Goal: Use online tool/utility: Utilize a website feature to perform a specific function

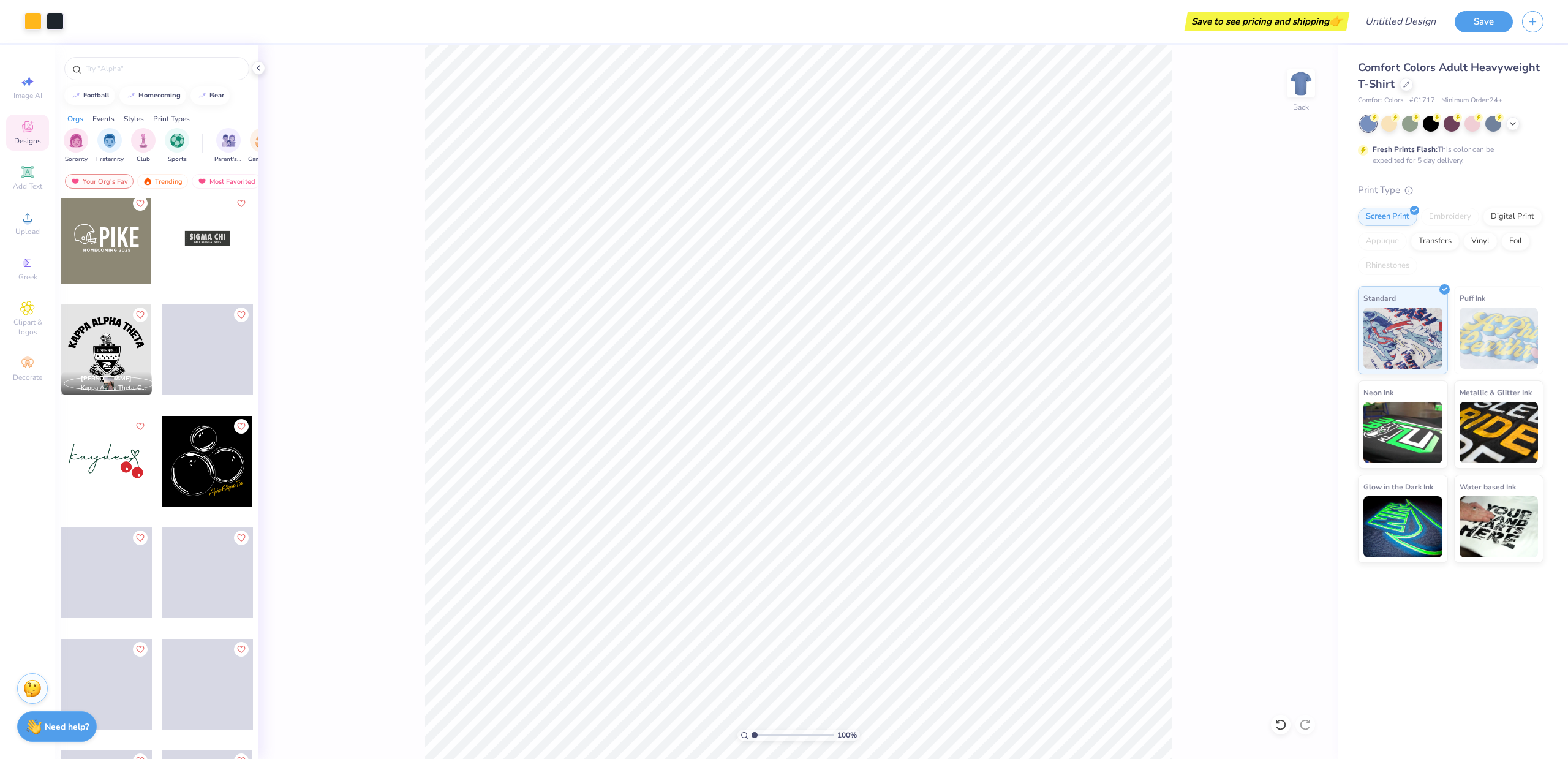
scroll to position [16728, 0]
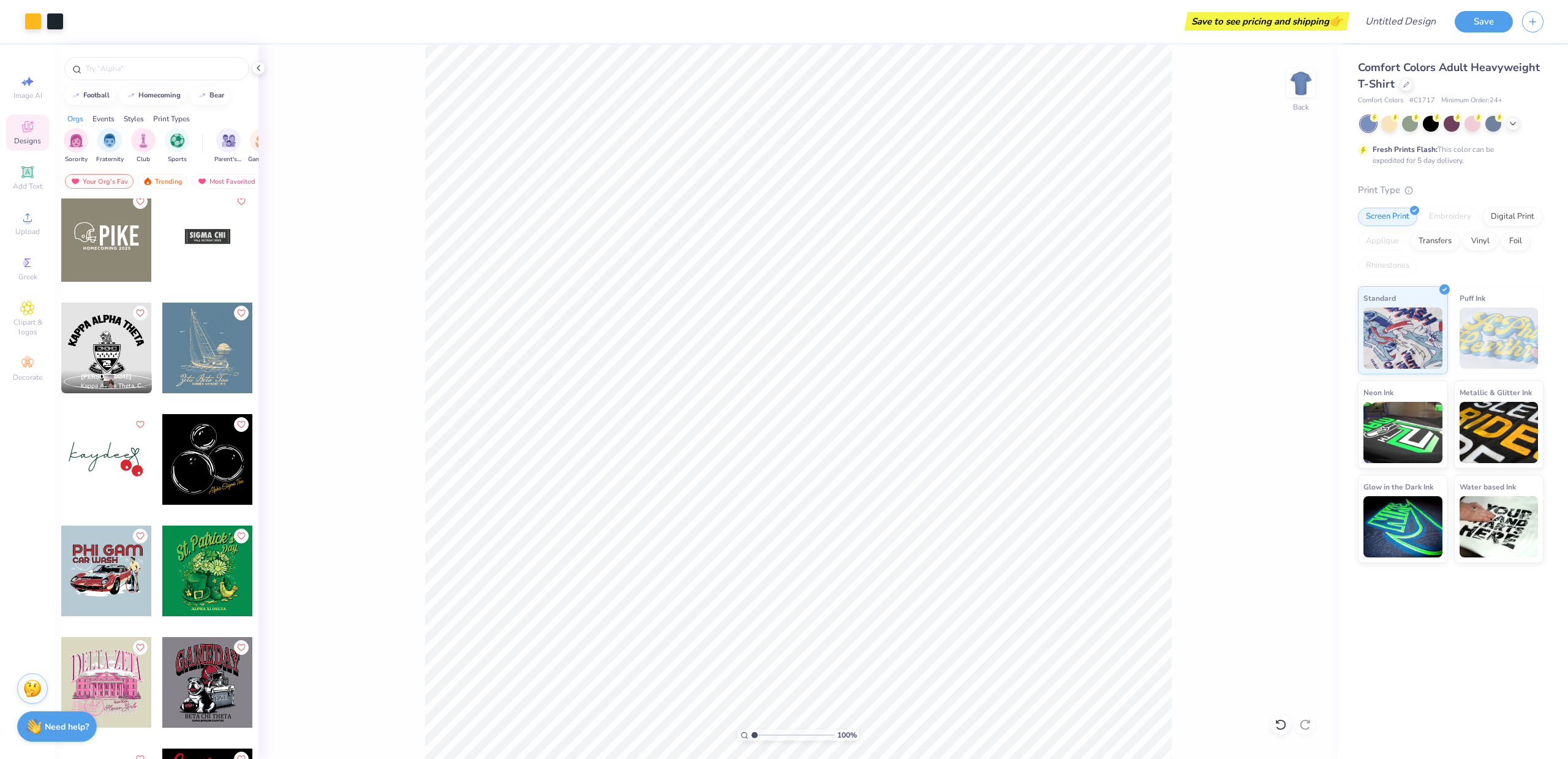
click at [203, 439] on div at bounding box center [207, 459] width 91 height 91
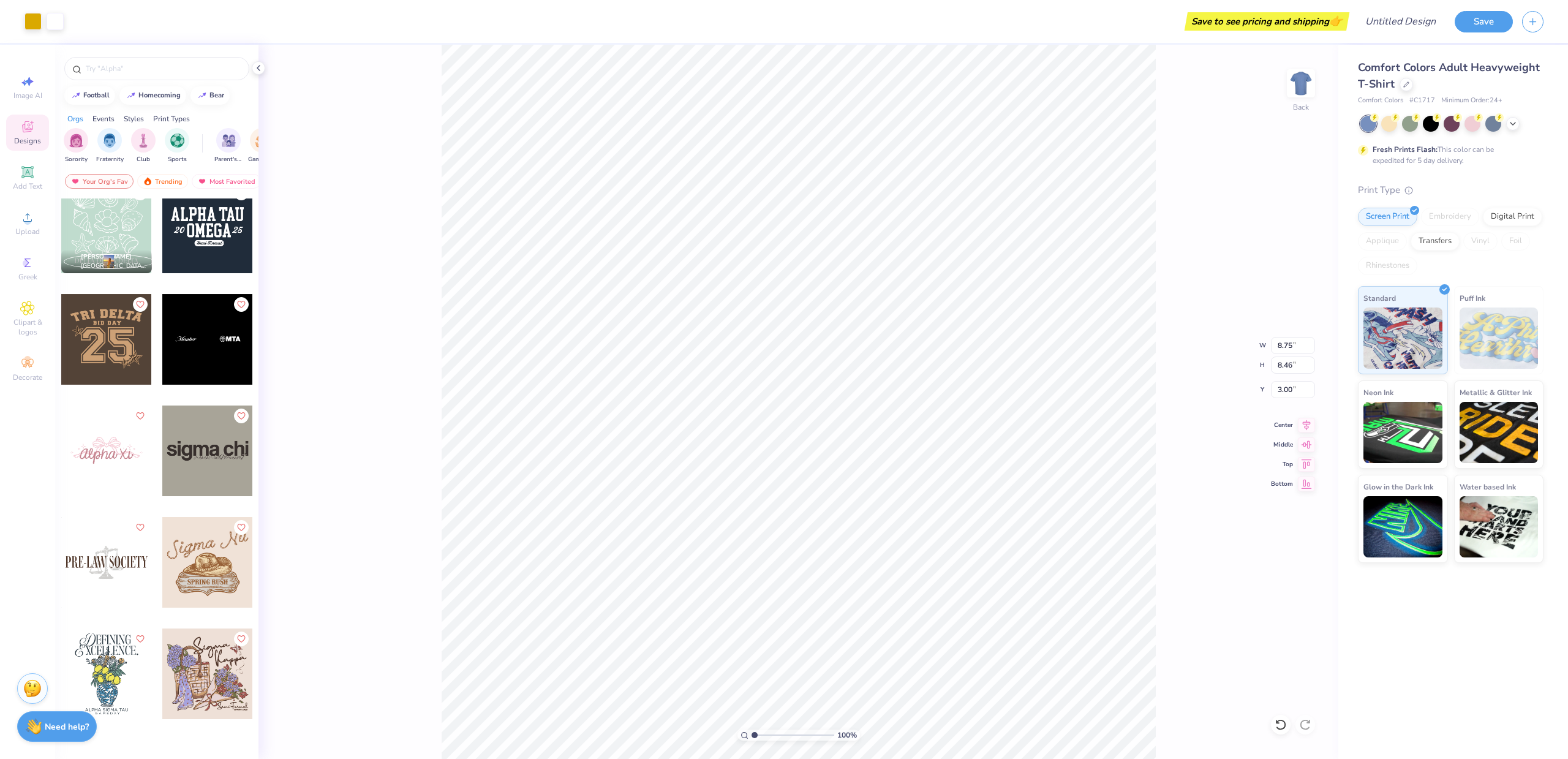
scroll to position [19542, 0]
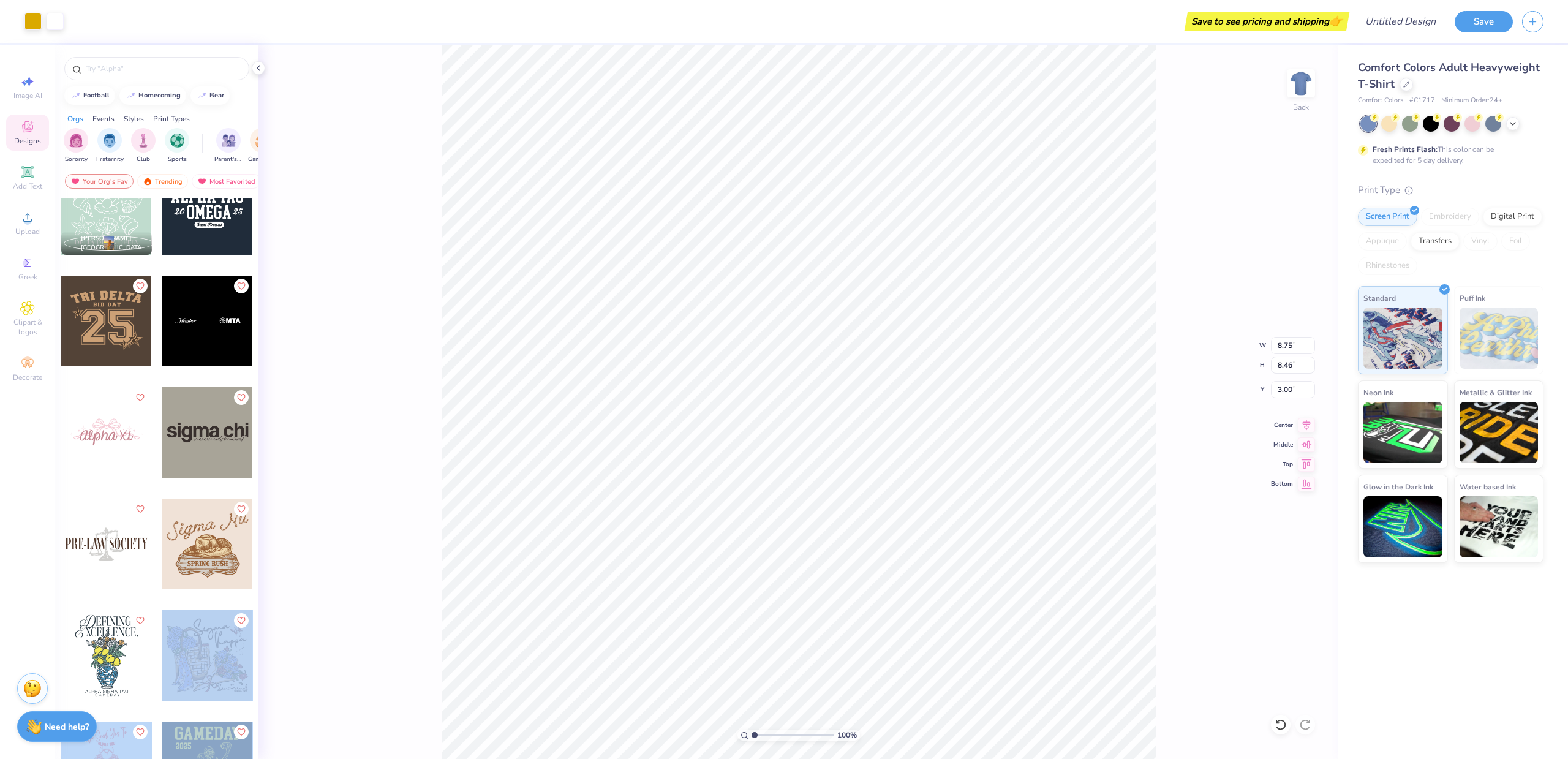
click at [728, 580] on div "Art colors Save to see pricing and shipping 👉 Design Title Save Image AI Design…" at bounding box center [784, 379] width 1568 height 759
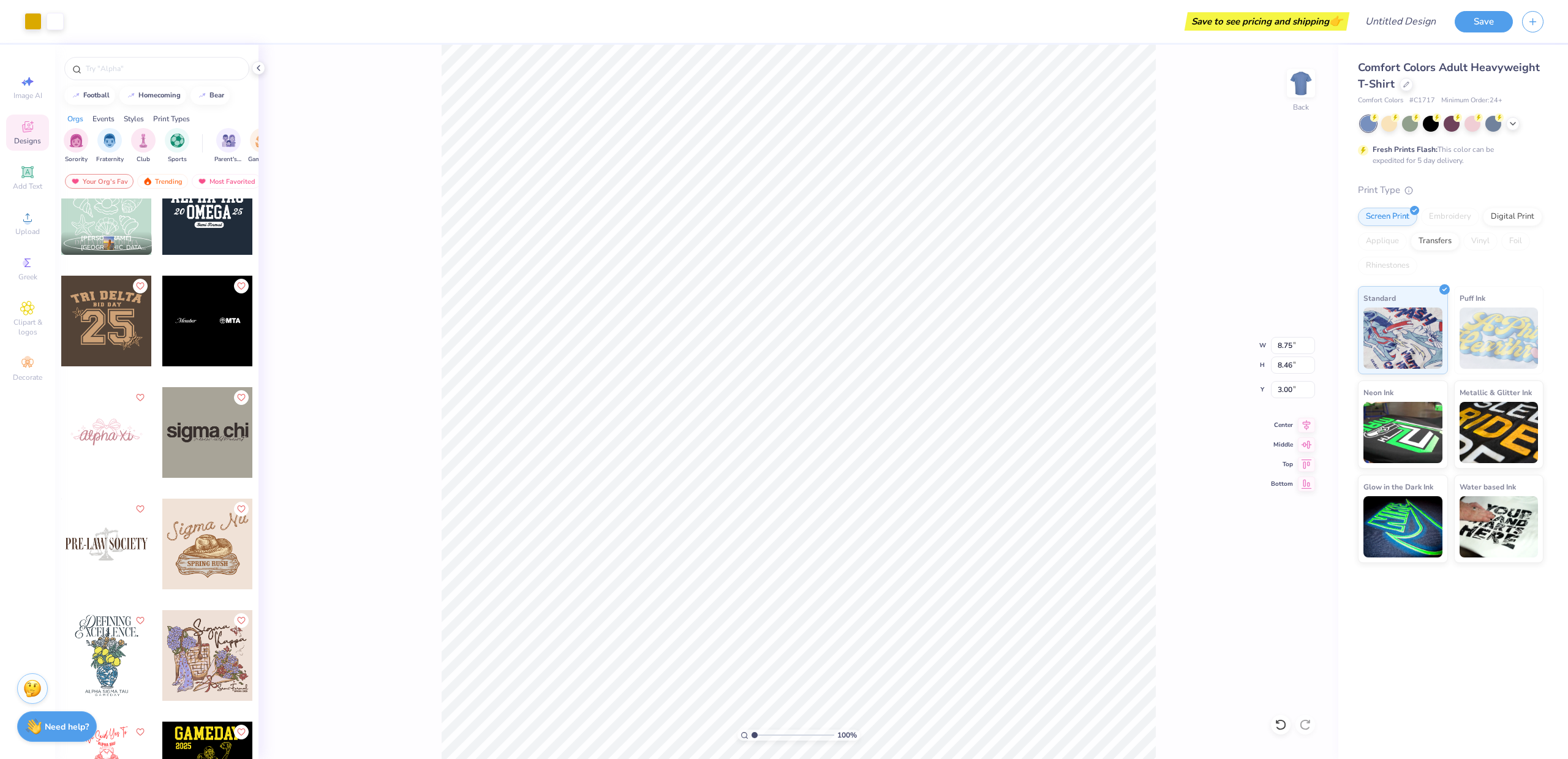
click at [219, 644] on div at bounding box center [207, 655] width 91 height 91
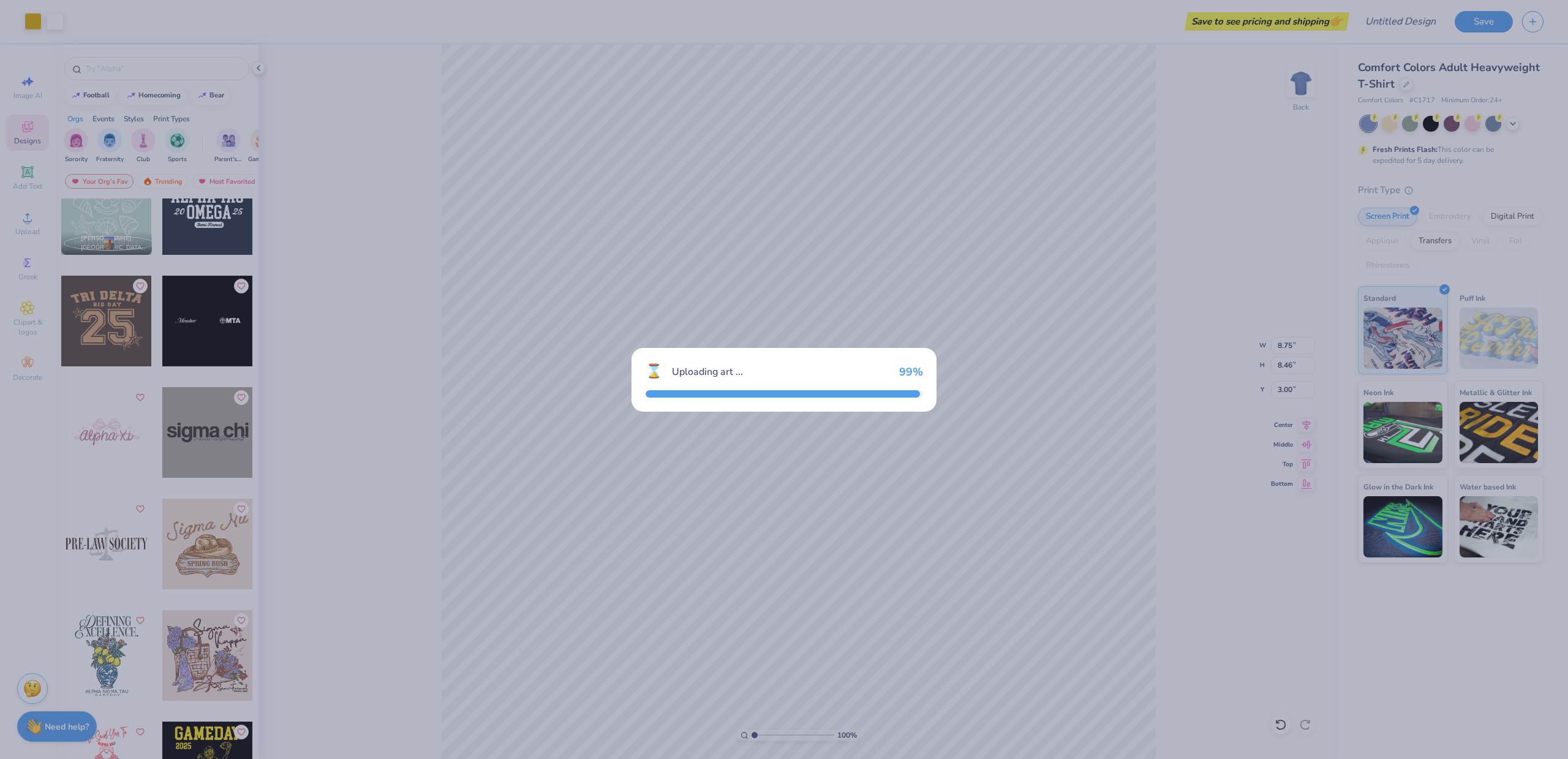
type input "11.00"
type input "10.01"
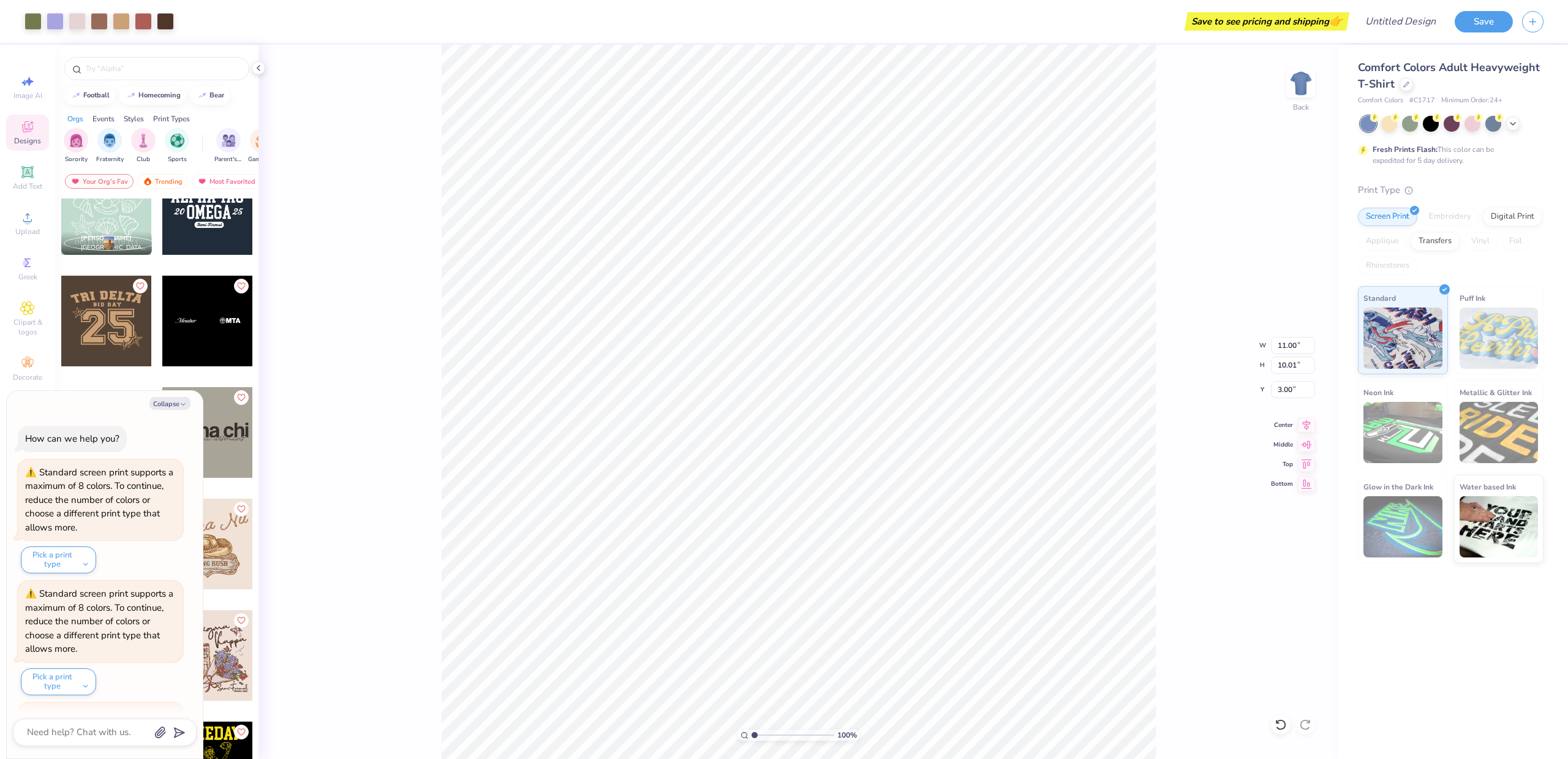
scroll to position [114, 0]
type textarea "x"
type input "11.79"
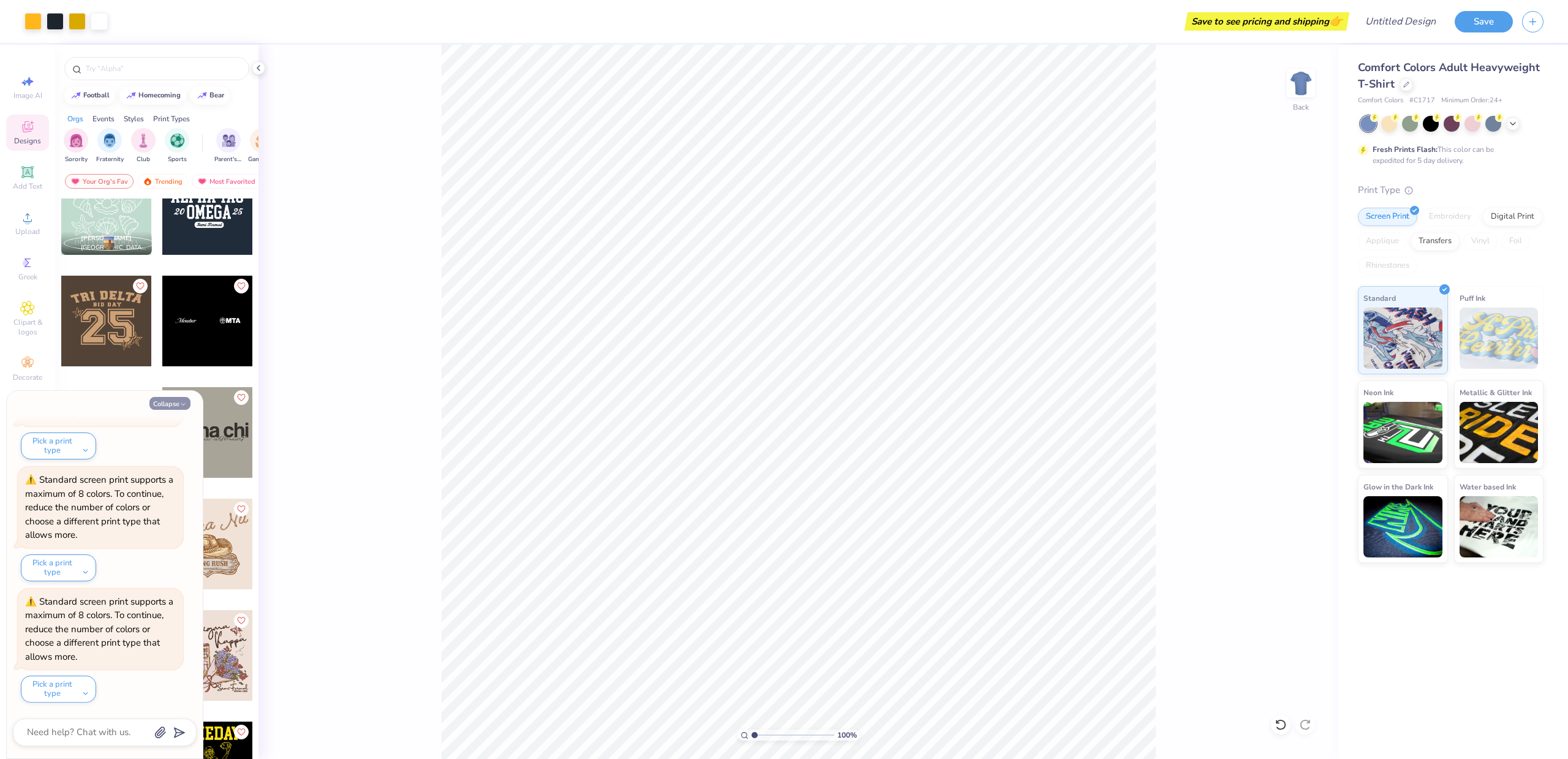
click at [167, 403] on button "Collapse" at bounding box center [169, 403] width 41 height 13
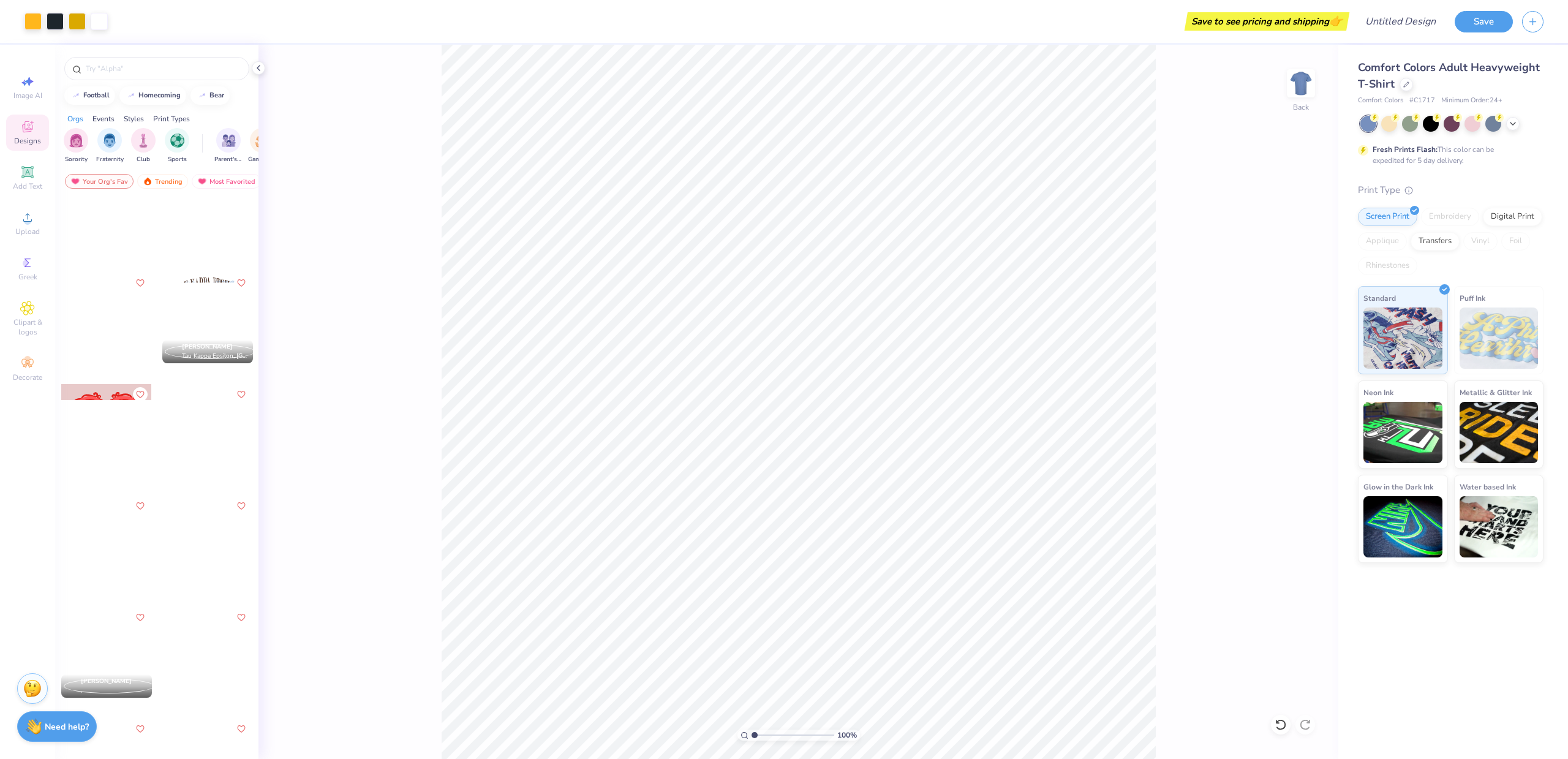
scroll to position [21339, 0]
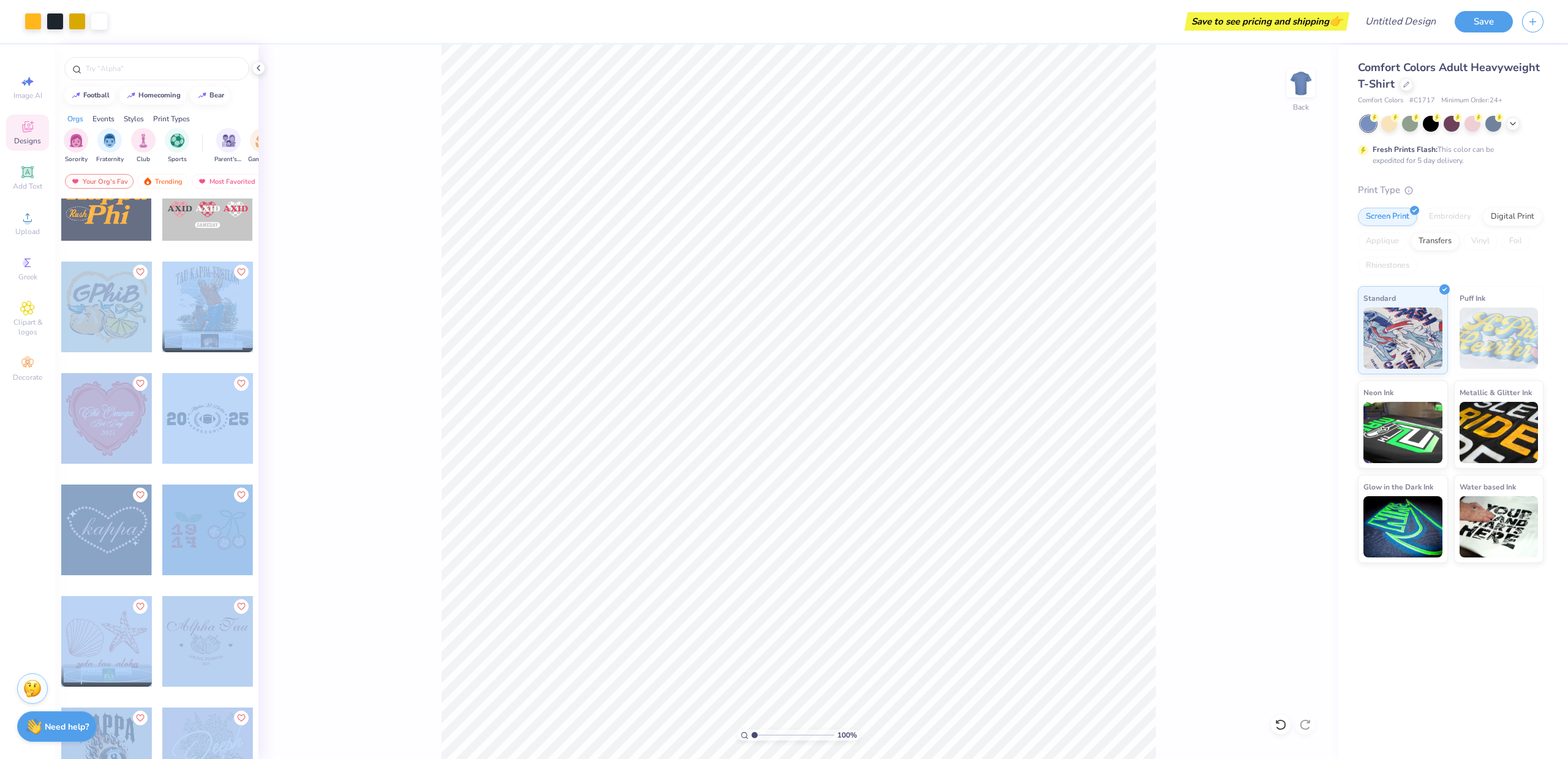
click at [714, 540] on div "Art colors Save to see pricing and shipping 👉 Design Title Save Image AI Design…" at bounding box center [784, 379] width 1568 height 759
click at [106, 328] on div at bounding box center [107, 306] width 91 height 91
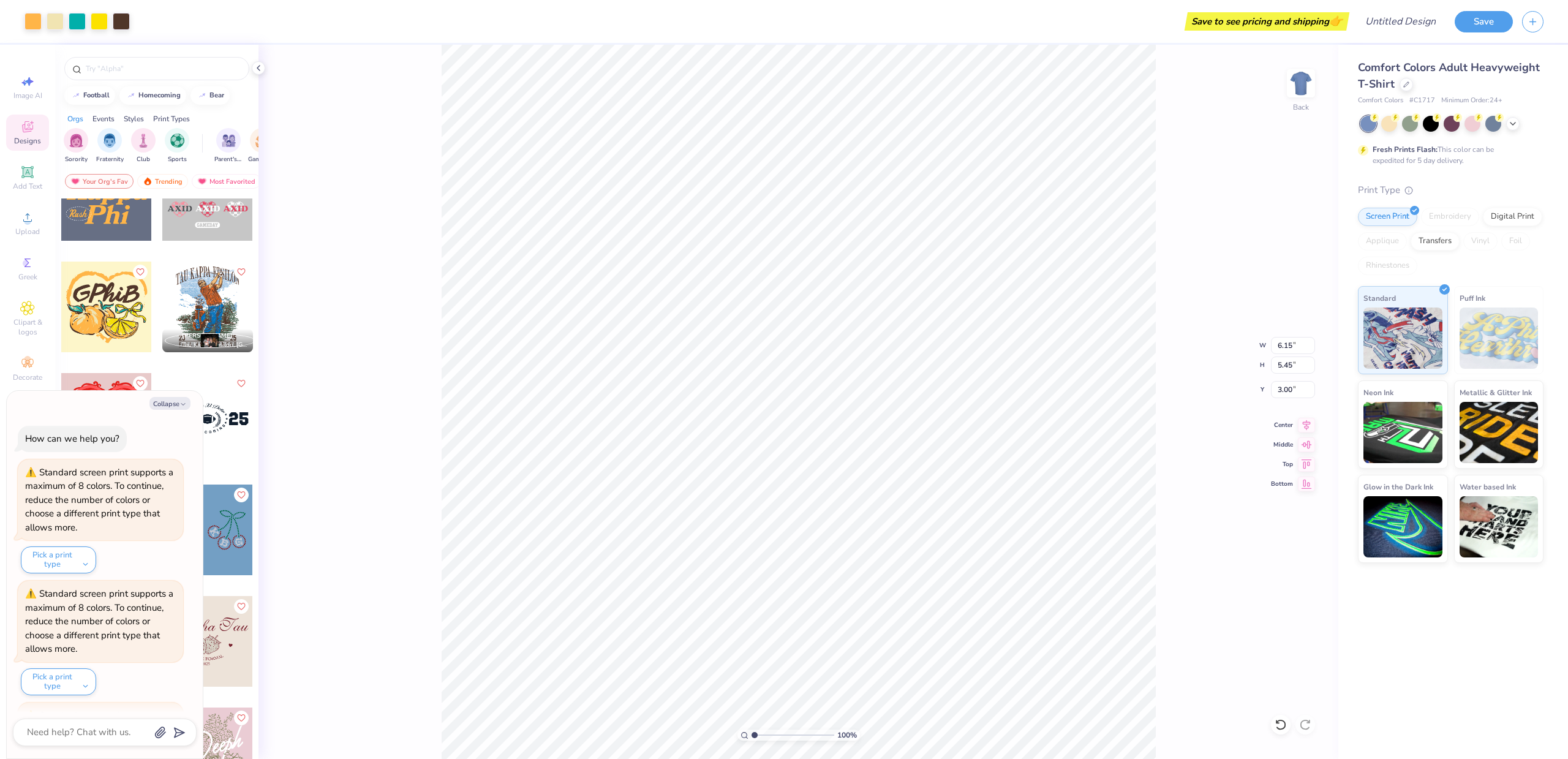
scroll to position [236, 0]
click at [173, 403] on button "Collapse" at bounding box center [169, 403] width 41 height 13
type textarea "x"
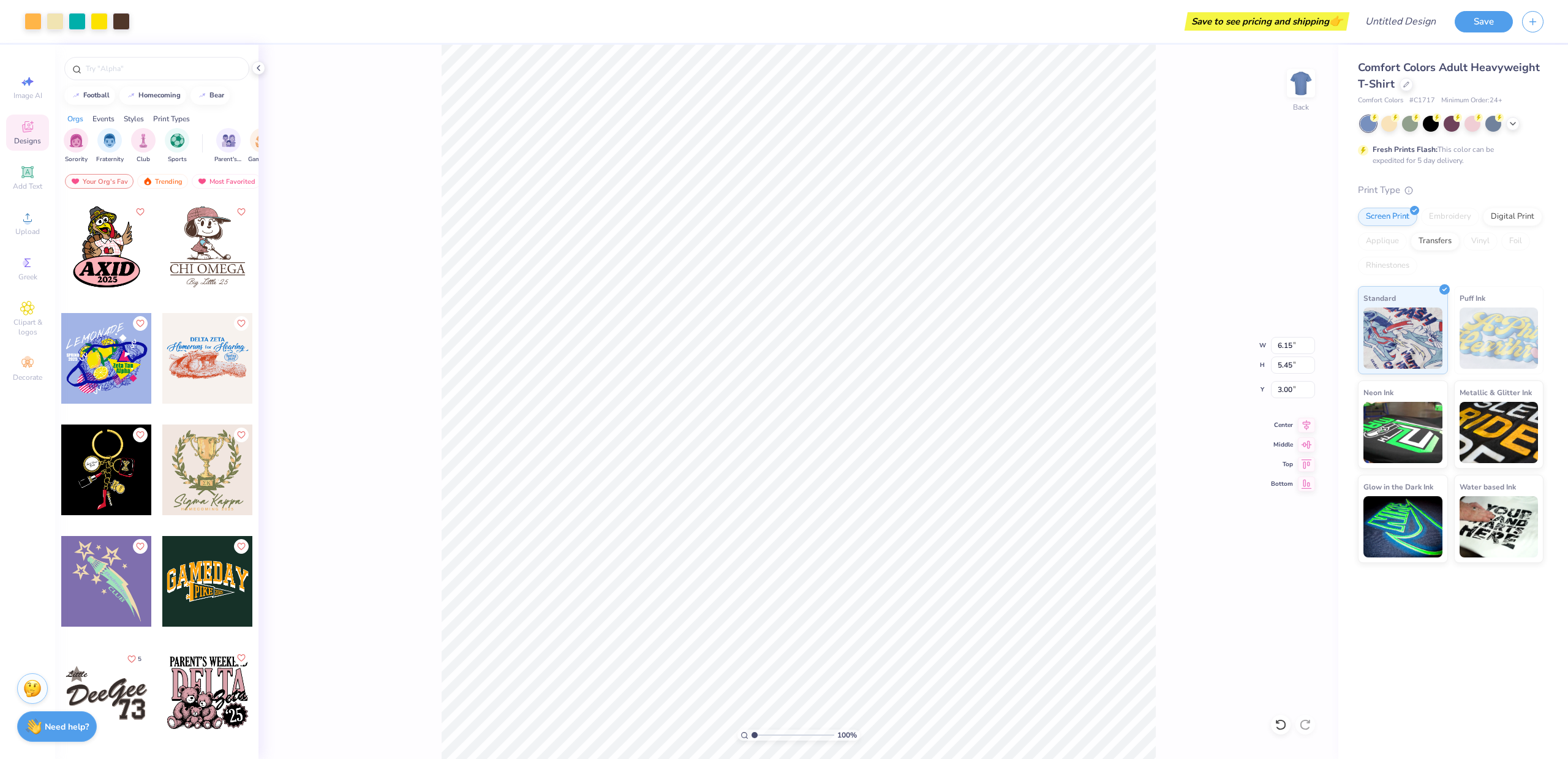
scroll to position [22721, 0]
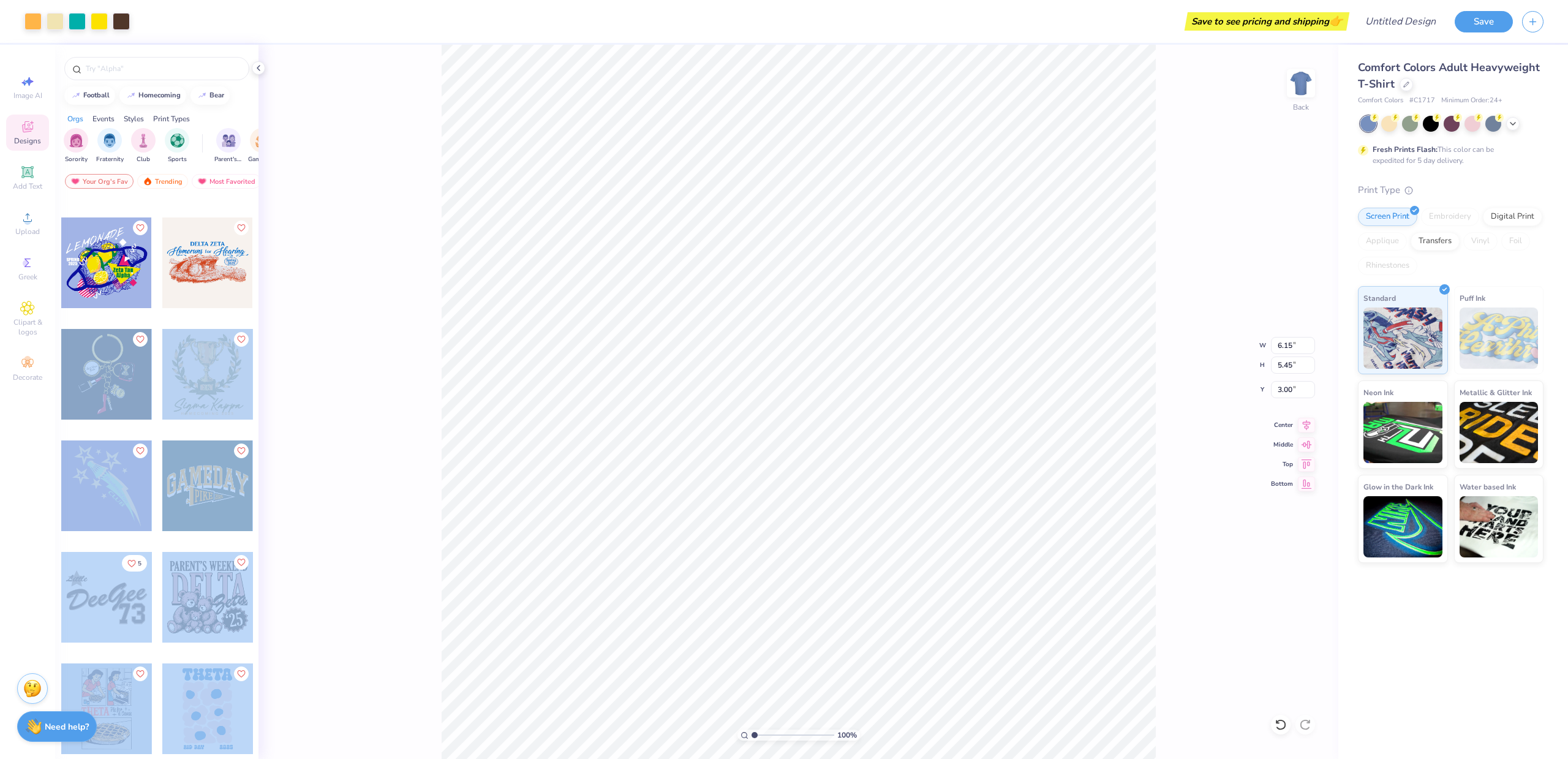
click at [672, 468] on div "Art colors Save to see pricing and shipping 👉 Design Title Save Image AI Design…" at bounding box center [784, 379] width 1568 height 759
click at [88, 345] on div at bounding box center [107, 374] width 91 height 91
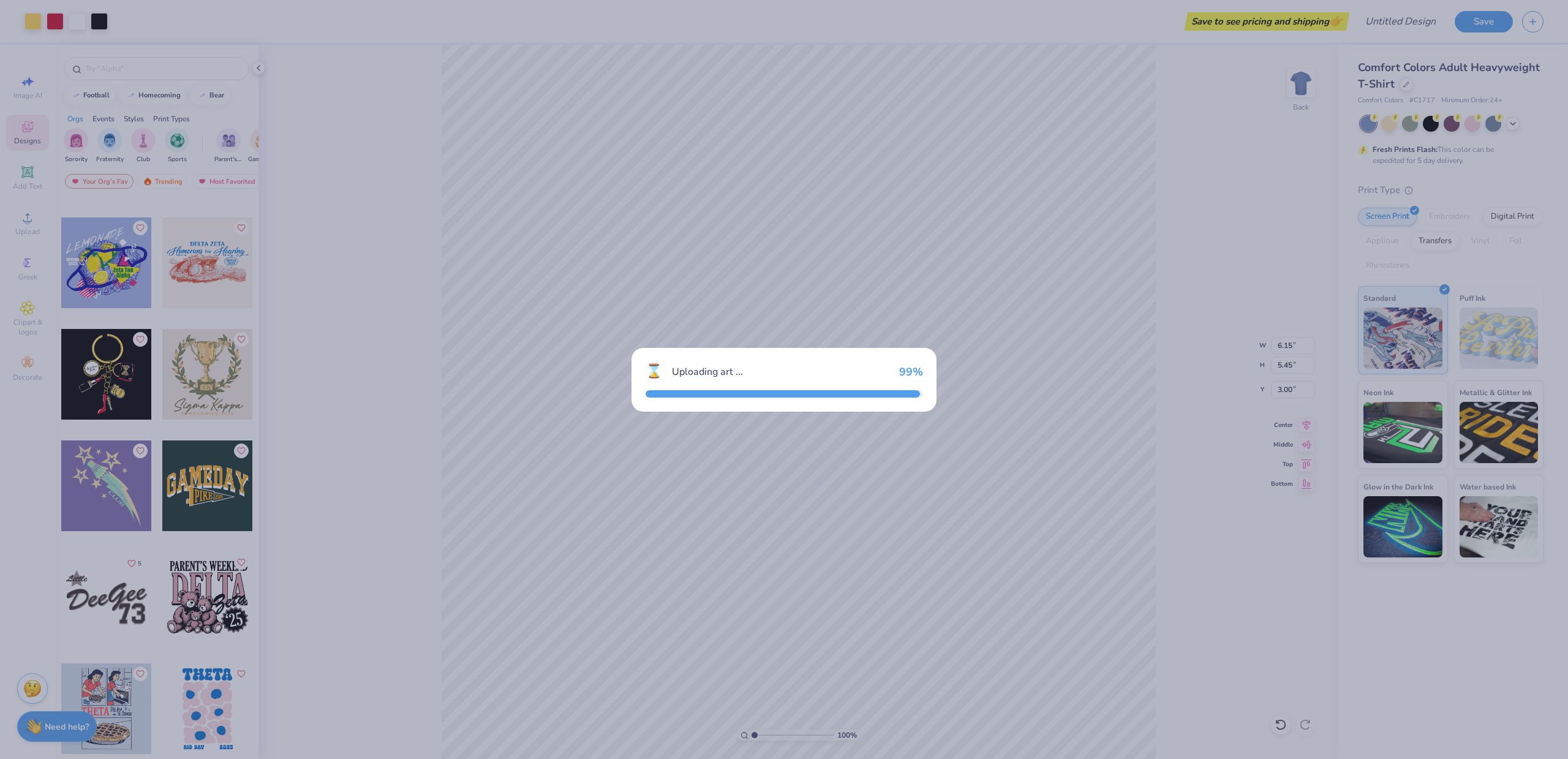
type input "6.51"
type input "9.40"
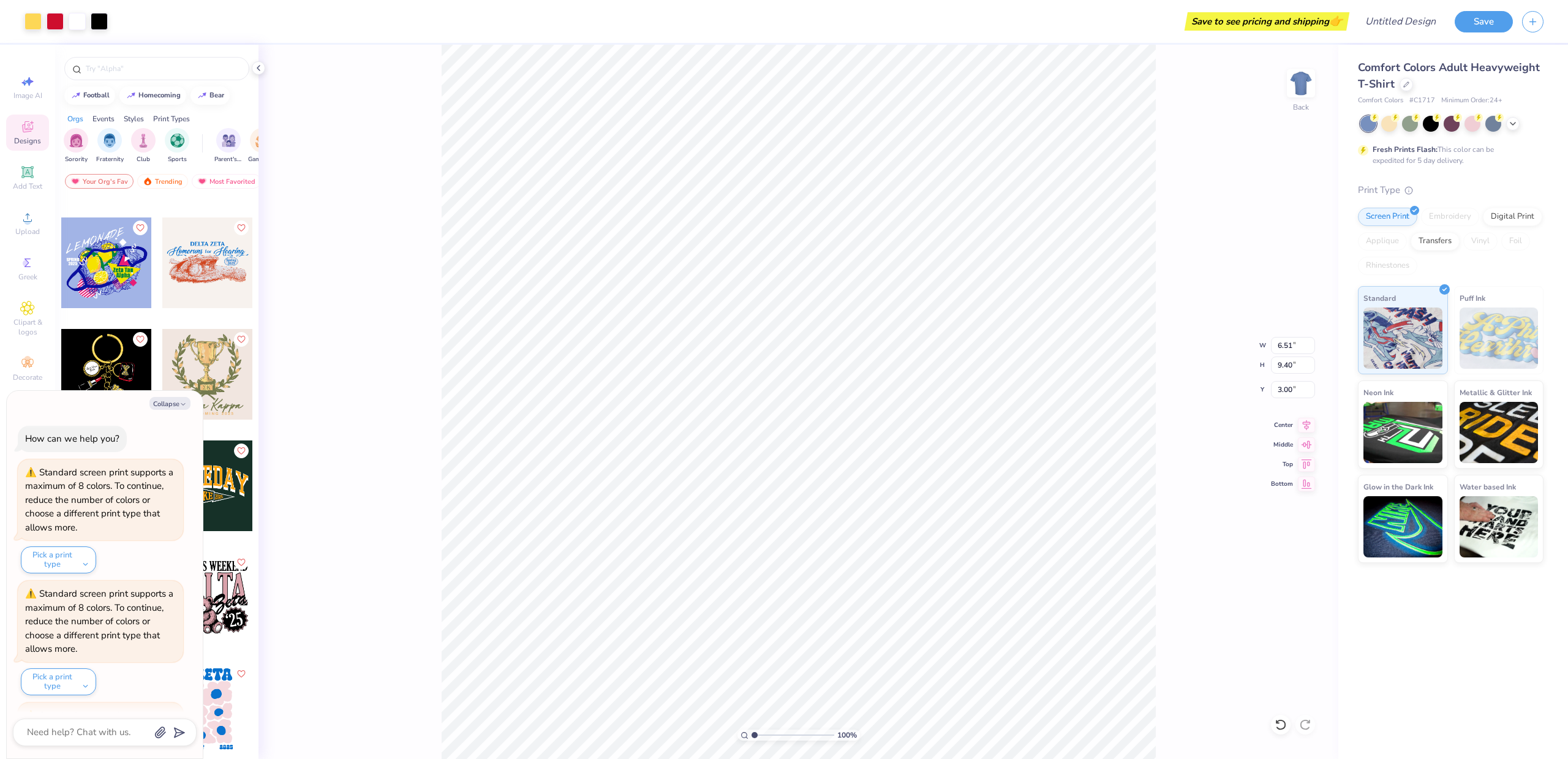
scroll to position [357, 0]
type textarea "x"
type input "10.65"
click at [176, 410] on div "Collapse How can we help you? Standard screen print supports a maximum of 8 col…" at bounding box center [105, 574] width 196 height 367
click at [176, 406] on button "Collapse" at bounding box center [169, 403] width 41 height 13
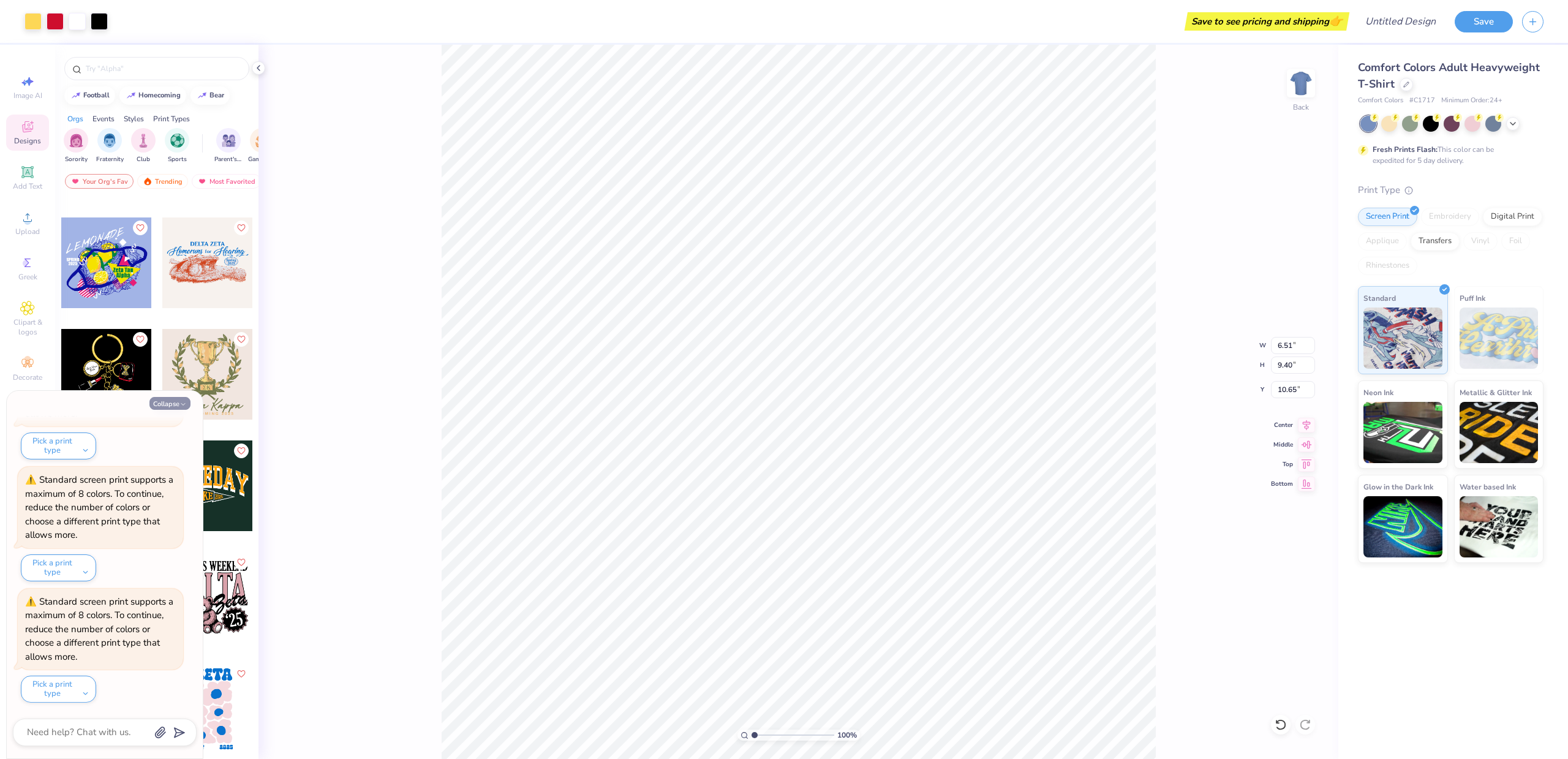
type textarea "x"
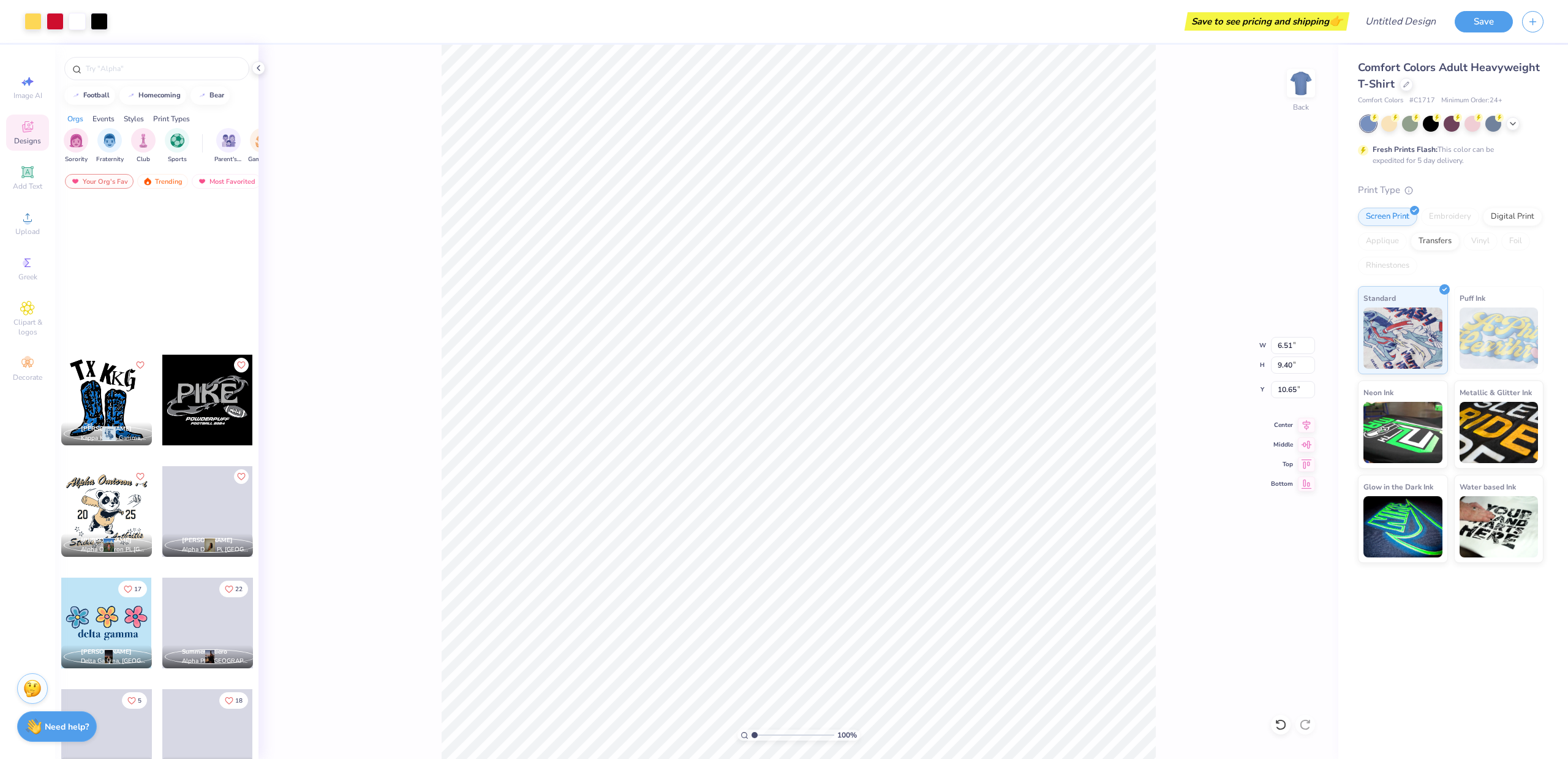
scroll to position [28461, 0]
